Goal: Task Accomplishment & Management: Manage account settings

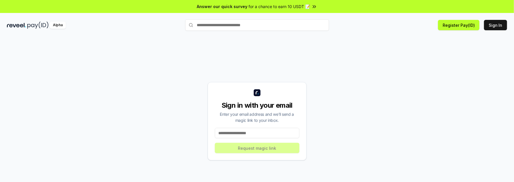
click at [237, 134] on input at bounding box center [257, 133] width 85 height 10
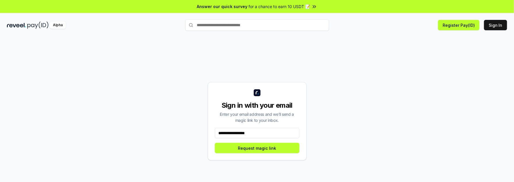
drag, startPoint x: 253, startPoint y: 134, endPoint x: 241, endPoint y: 135, distance: 11.5
click at [241, 135] on input "**********" at bounding box center [257, 133] width 85 height 10
type input "**********"
click at [249, 147] on button "Request magic link" at bounding box center [257, 148] width 85 height 10
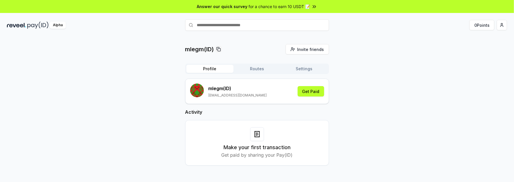
click at [252, 67] on button "Routes" at bounding box center [256, 69] width 47 height 8
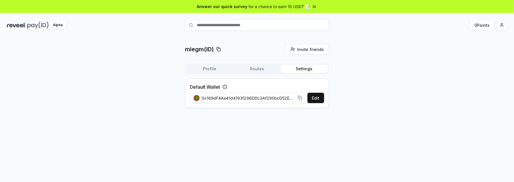
click at [301, 68] on button "Settings" at bounding box center [304, 69] width 47 height 8
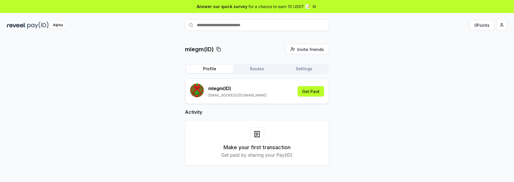
click at [212, 68] on button "Profile" at bounding box center [209, 69] width 47 height 8
click at [309, 89] on button "Get Paid" at bounding box center [311, 91] width 26 height 10
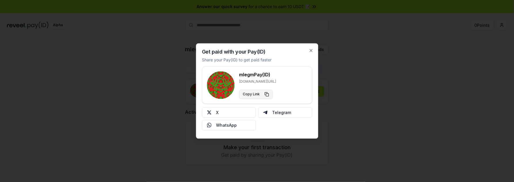
click at [260, 93] on button "Copy Link" at bounding box center [256, 94] width 34 height 9
click at [311, 52] on icon "button" at bounding box center [310, 50] width 5 height 5
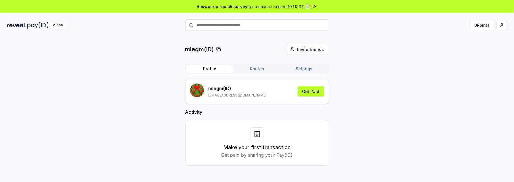
click at [110, 85] on div "mlegm(ID) Invite friends Invite Profile Routes Settings mlegm (ID) [EMAIL_ADDRE…" at bounding box center [257, 109] width 500 height 131
click at [198, 90] on rect "submit" at bounding box center [197, 90] width 14 height 14
click at [310, 91] on button "Get Paid" at bounding box center [311, 91] width 26 height 10
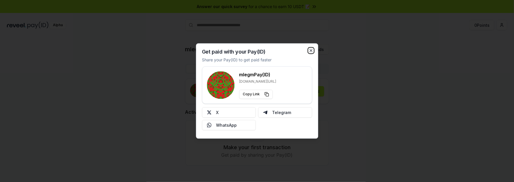
click at [312, 51] on icon "button" at bounding box center [311, 50] width 2 height 2
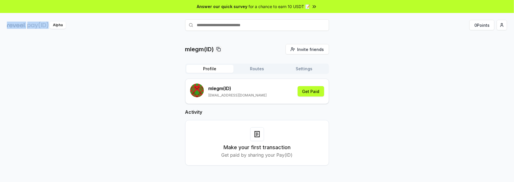
drag, startPoint x: 3, startPoint y: 25, endPoint x: 40, endPoint y: 25, distance: 36.5
click at [40, 25] on div "Alpha 0 Points" at bounding box center [257, 25] width 514 height 15
